Goal: Transaction & Acquisition: Purchase product/service

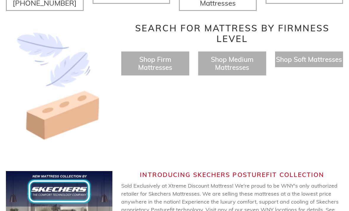
scroll to position [265, 0]
click at [236, 57] on span "Shop Medium Mattresses" at bounding box center [232, 63] width 43 height 17
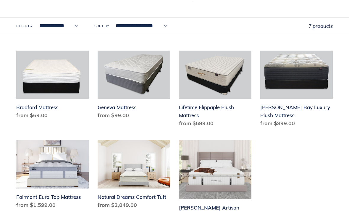
scroll to position [143, 0]
click at [74, 28] on select "**********" at bounding box center [57, 26] width 46 height 16
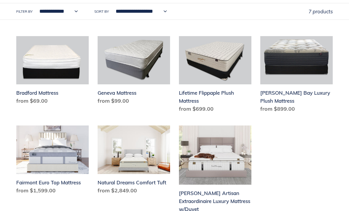
scroll to position [160, 0]
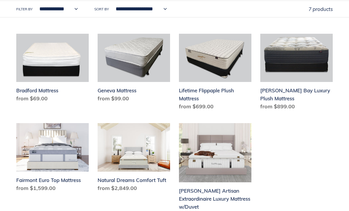
click at [137, 57] on link "Geneva Mattress" at bounding box center [133, 69] width 72 height 71
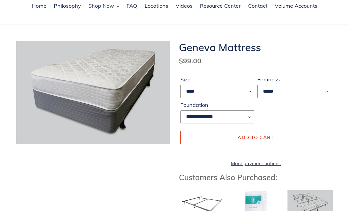
scroll to position [17, 0]
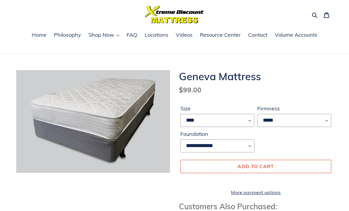
click at [306, 163] on button "Add to cart" at bounding box center [255, 166] width 151 height 13
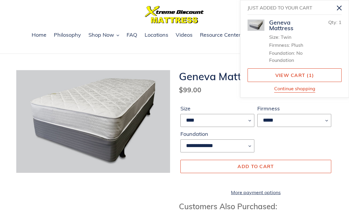
click at [320, 79] on link "View cart ( 1 )" at bounding box center [294, 75] width 94 height 14
